Goal: Communication & Community: Answer question/provide support

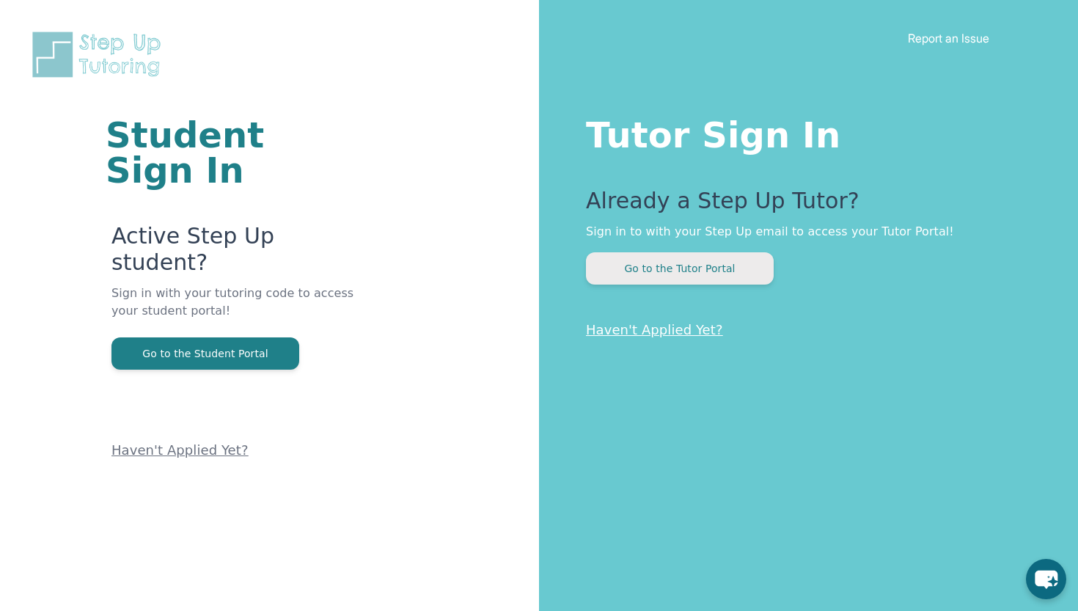
click at [673, 275] on button "Go to the Tutor Portal" at bounding box center [680, 268] width 188 height 32
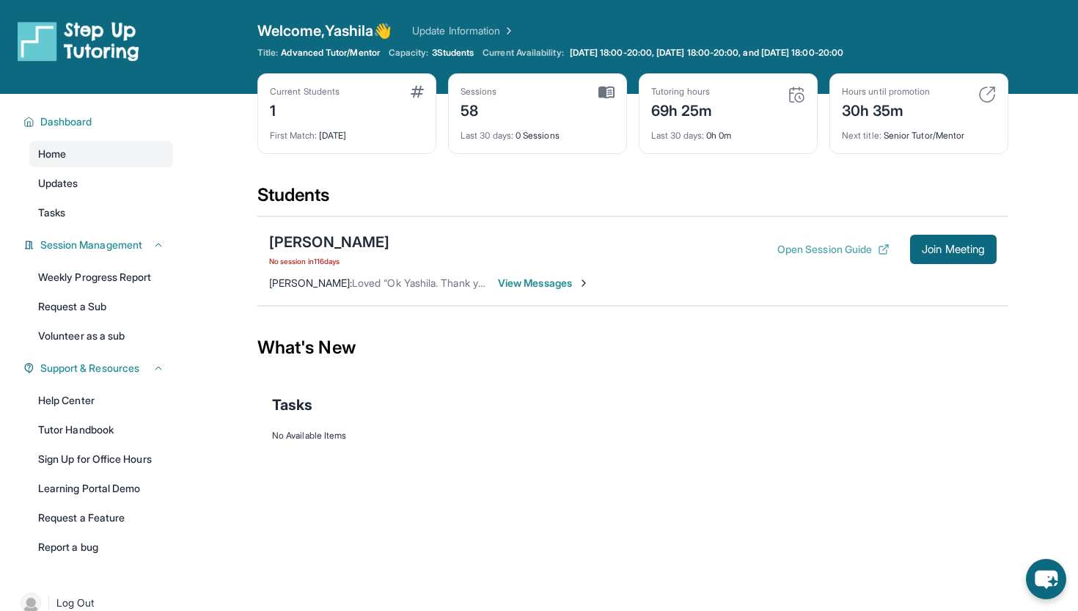
click at [818, 249] on button "Open Session Guide" at bounding box center [833, 249] width 112 height 15
click at [536, 282] on span "View Messages" at bounding box center [544, 283] width 92 height 15
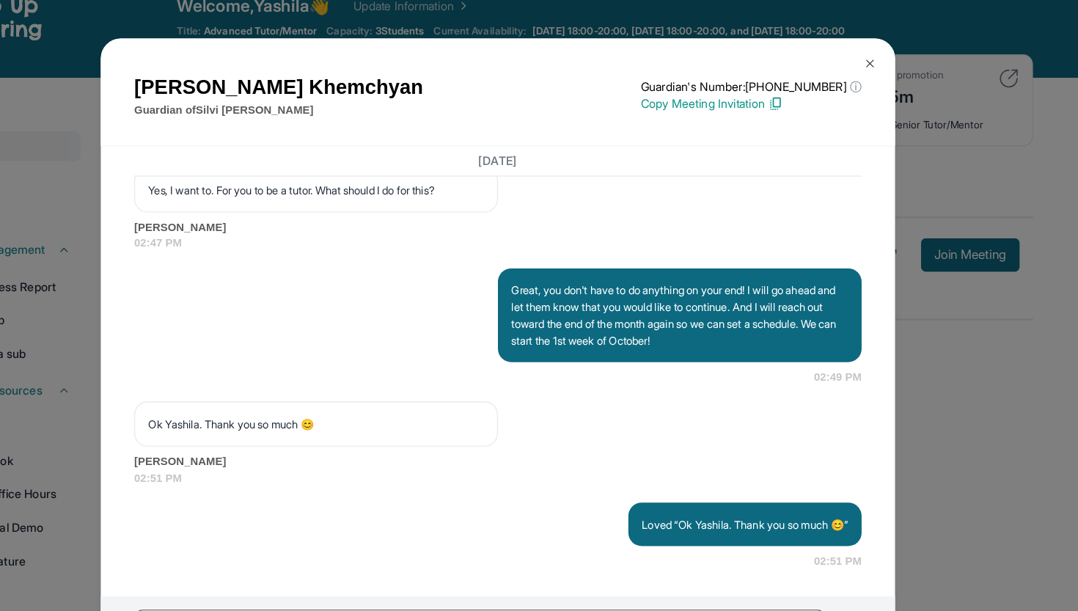
scroll to position [33324, 0]
click at [856, 173] on div "[PERSON_NAME] Guardian of [PERSON_NAME] Guardian's Number: [PHONE_NUMBER] ⓘ Thi…" at bounding box center [539, 305] width 1078 height 611
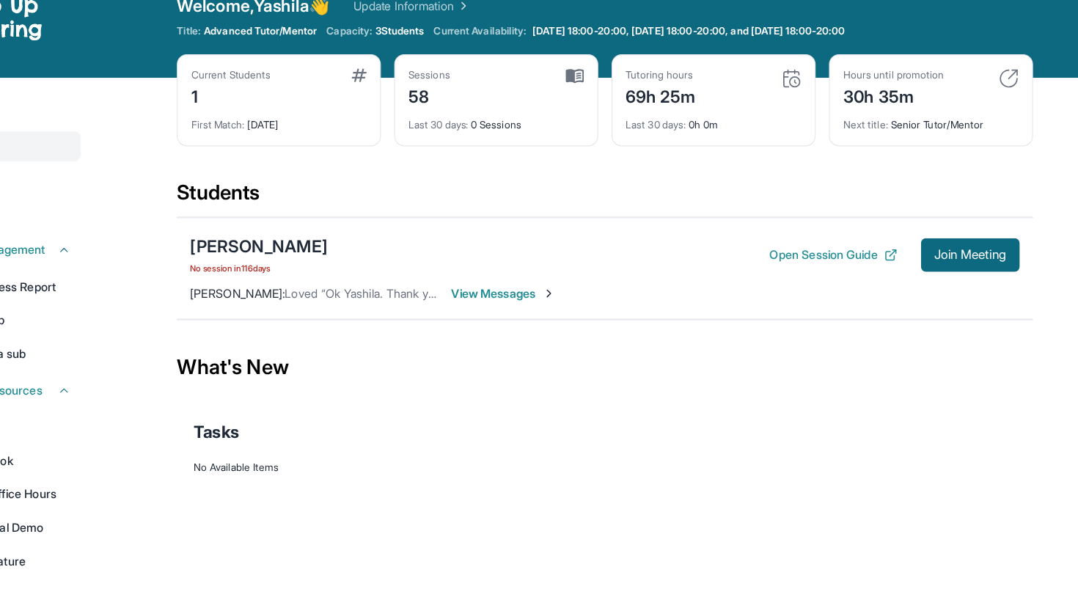
scroll to position [0, 0]
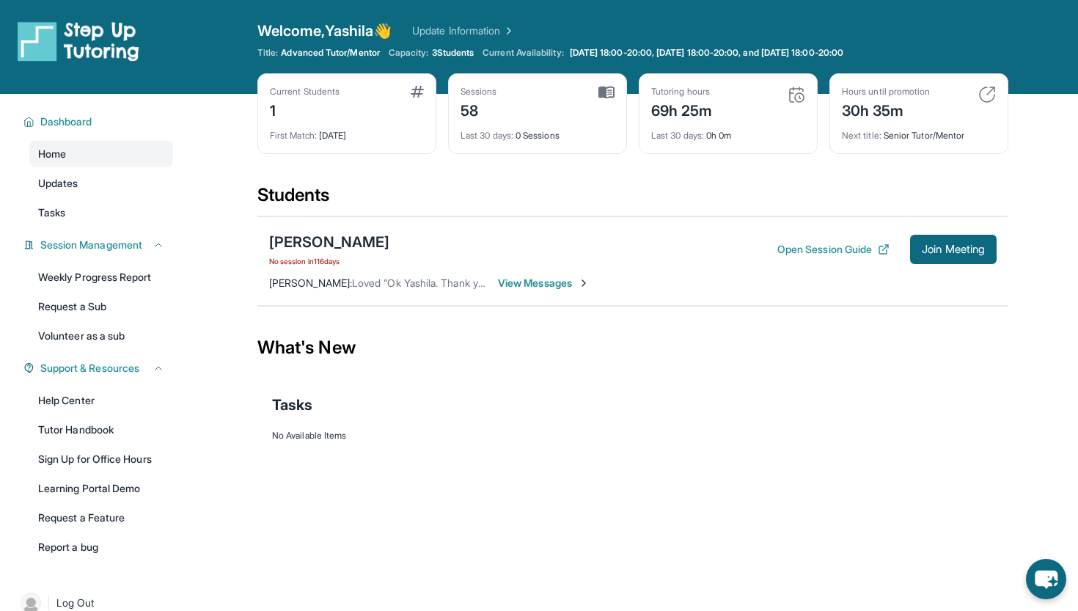
click at [374, 52] on span "Advanced Tutor/Mentor" at bounding box center [330, 53] width 98 height 12
click at [988, 98] on img at bounding box center [987, 95] width 18 height 18
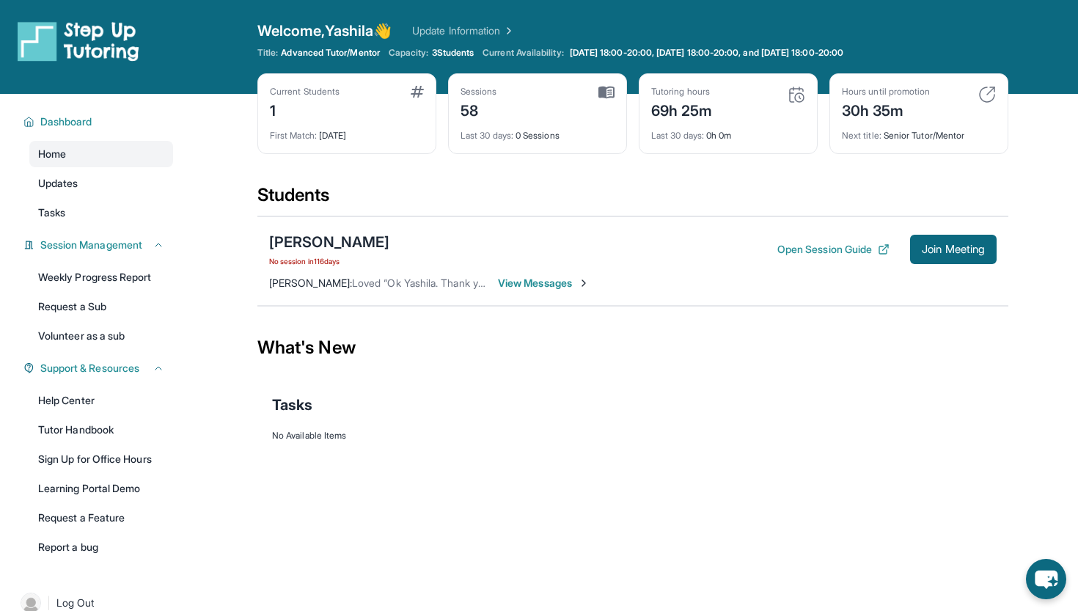
click at [989, 91] on img at bounding box center [987, 95] width 18 height 18
click at [969, 147] on div "Hours until promotion 30h 35m Next title : Senior Tutor/Mentor" at bounding box center [918, 113] width 179 height 81
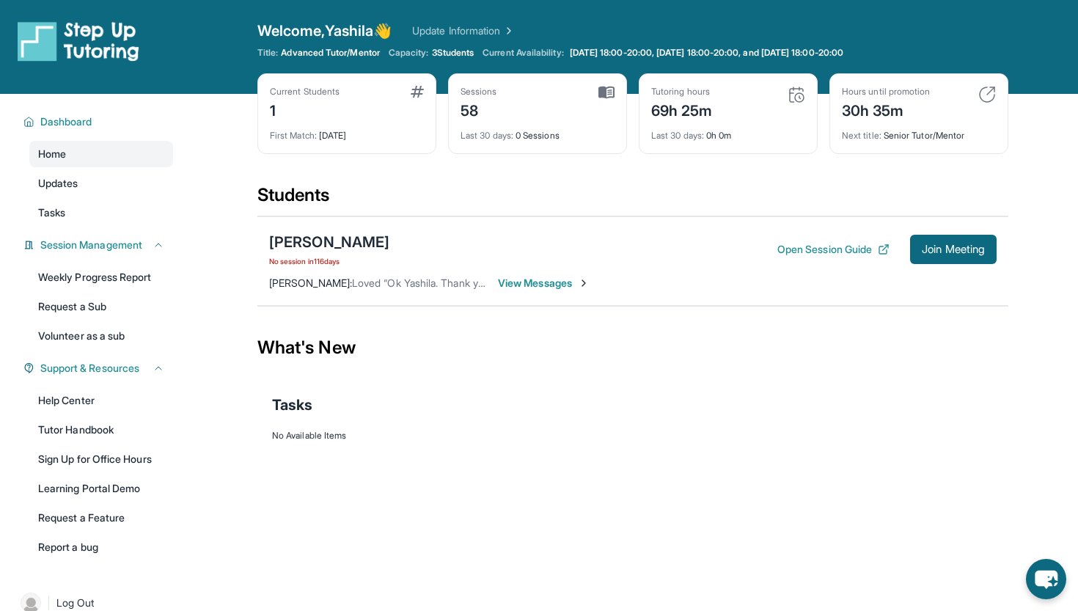
click at [964, 130] on div "Next title : Senior Tutor/Mentor" at bounding box center [919, 131] width 154 height 21
click at [960, 124] on div "Next title : Senior Tutor/Mentor" at bounding box center [919, 131] width 154 height 21
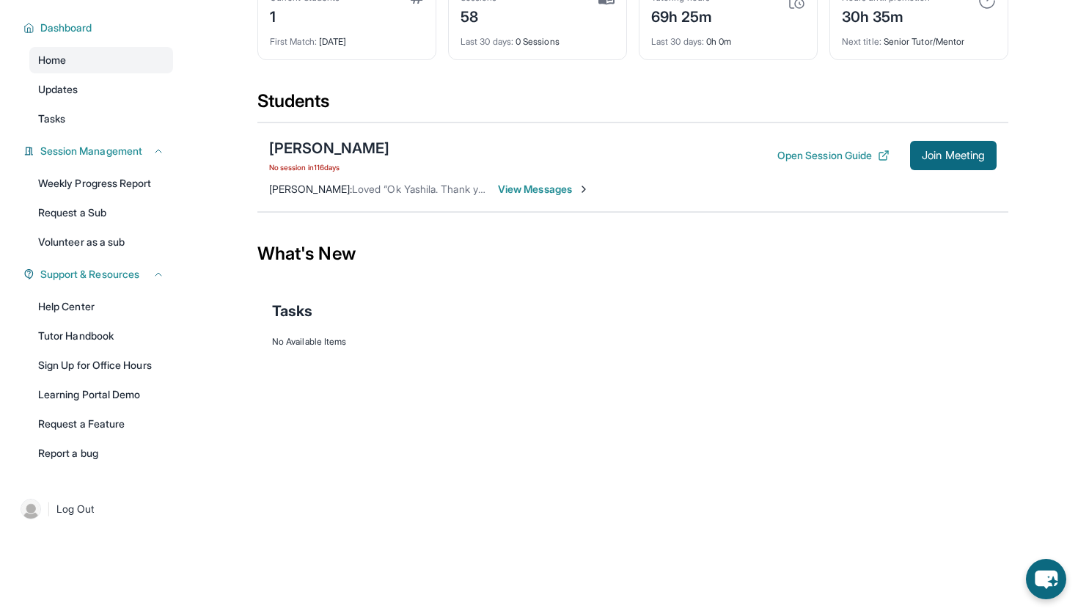
scroll to position [94, 0]
click at [573, 187] on span "View Messages" at bounding box center [544, 189] width 92 height 15
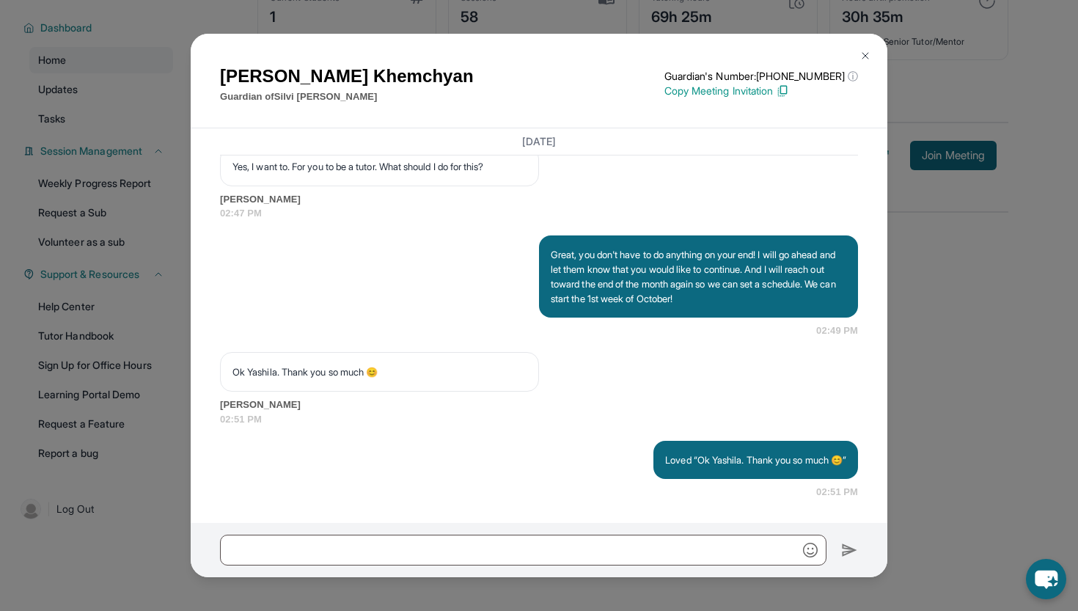
scroll to position [33334, 0]
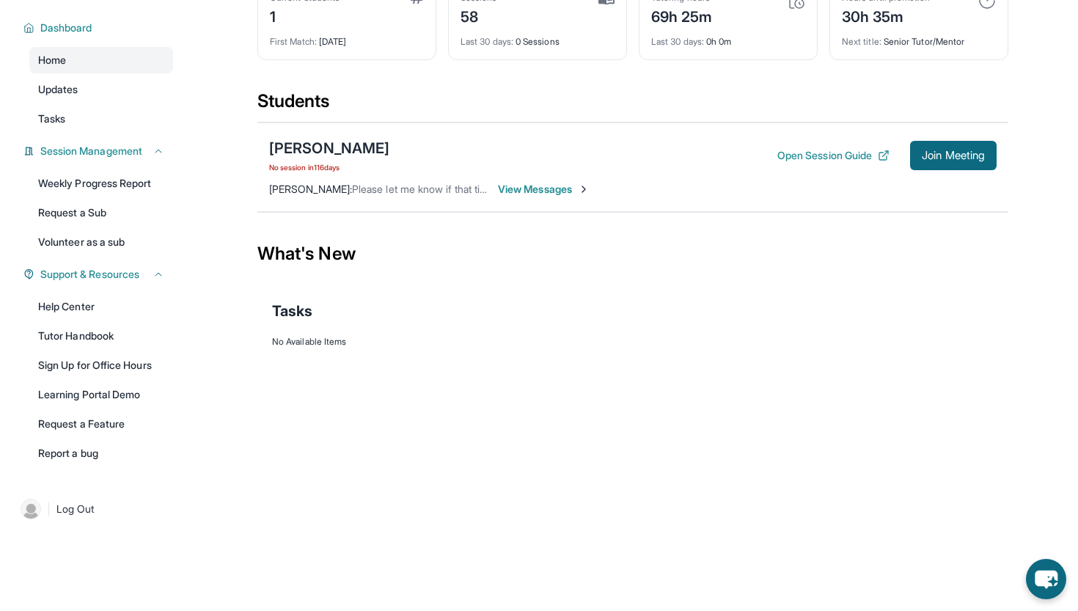
scroll to position [26, 0]
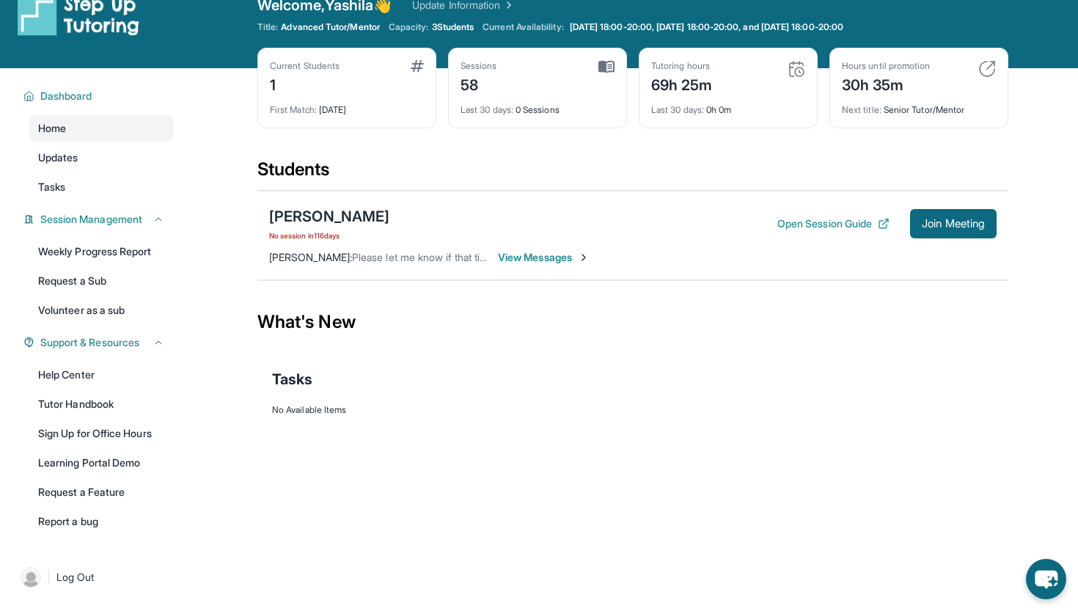
click at [527, 263] on span "View Messages" at bounding box center [544, 257] width 92 height 15
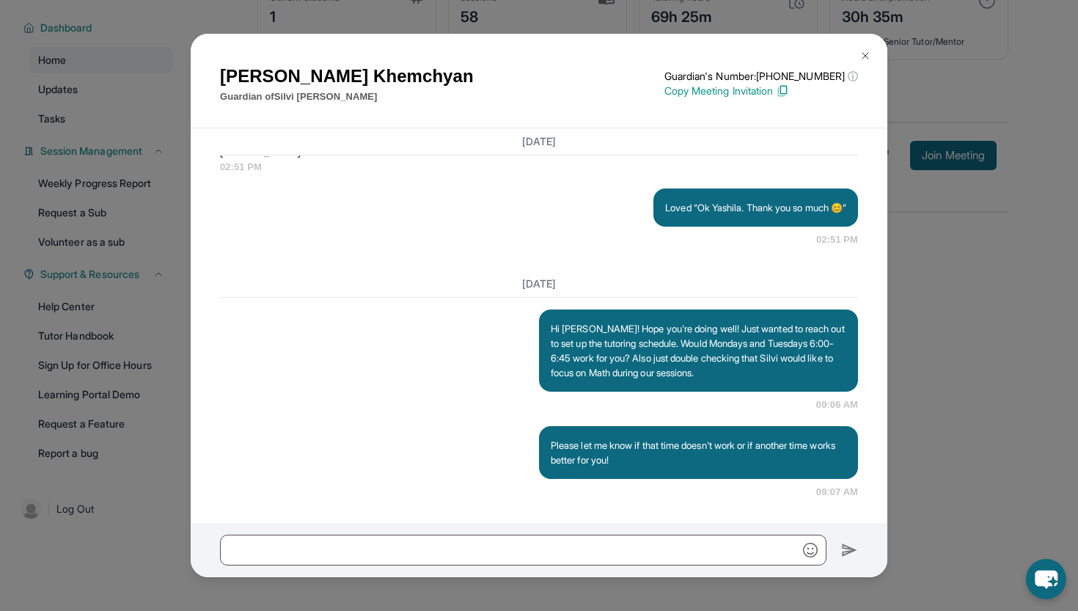
scroll to position [33490, 0]
click at [998, 278] on div "[PERSON_NAME] Guardian of [PERSON_NAME] Guardian's Number: [PHONE_NUMBER] ⓘ Thi…" at bounding box center [539, 305] width 1078 height 611
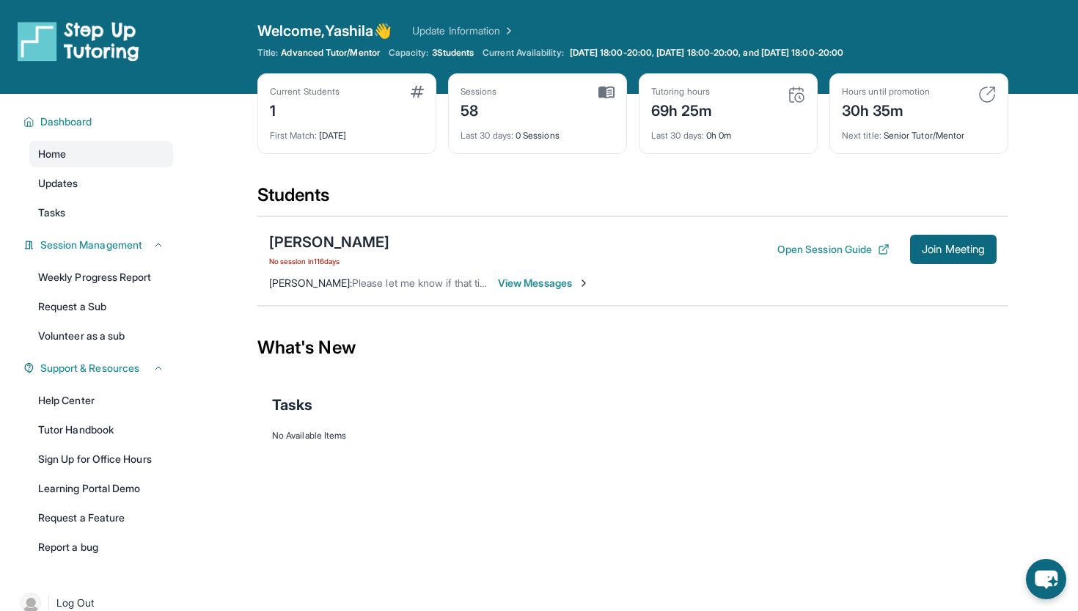
scroll to position [0, 0]
